Goal: Information Seeking & Learning: Understand process/instructions

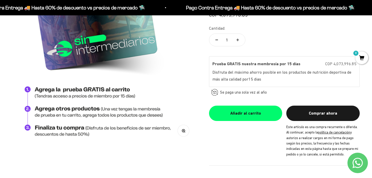
scroll to position [47, 0]
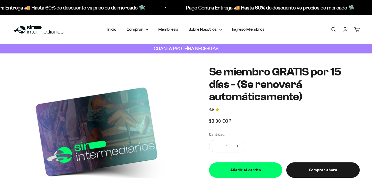
scroll to position [47, 0]
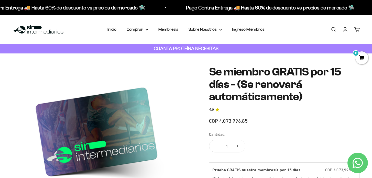
scroll to position [12, 0]
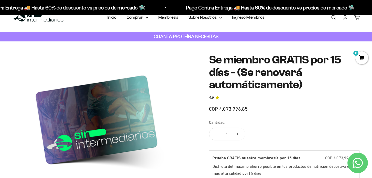
click at [223, 109] on span "COP 4,073,996.85" at bounding box center [228, 109] width 39 height 6
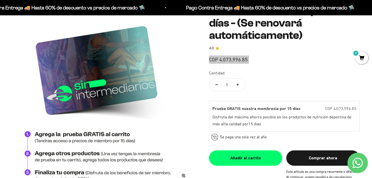
scroll to position [62, 0]
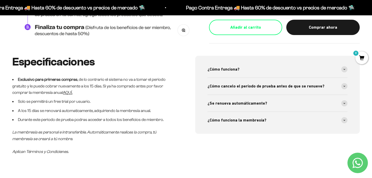
scroll to position [211, 0]
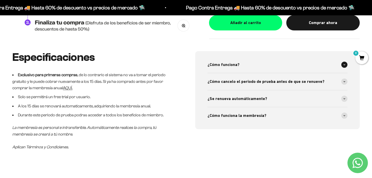
click at [234, 66] on span "¿Cómo funciona?" at bounding box center [223, 64] width 32 height 7
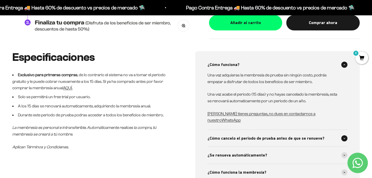
click at [240, 135] on span "¿Cómo cancelo el periodo de prueba antes de que se renueve?" at bounding box center [265, 138] width 117 height 7
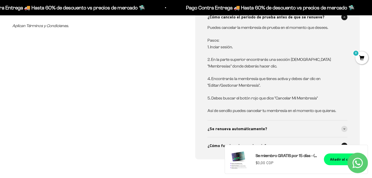
scroll to position [372, 0]
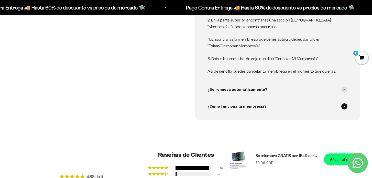
click at [233, 103] on span "¿Cómo funciona la membresía?" at bounding box center [236, 106] width 59 height 7
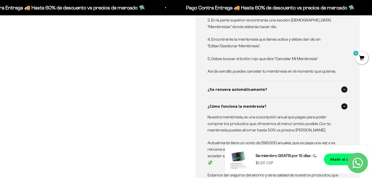
click at [240, 86] on span "¿Se renueva automáticamente?" at bounding box center [237, 89] width 60 height 7
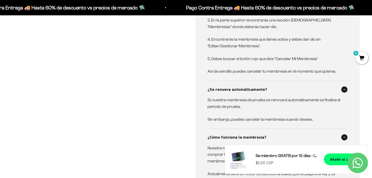
scroll to position [0, 0]
